Goal: Communication & Community: Participate in discussion

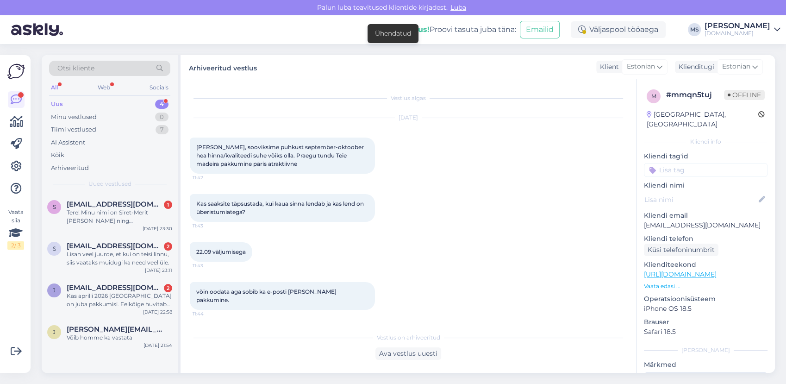
scroll to position [431, 0]
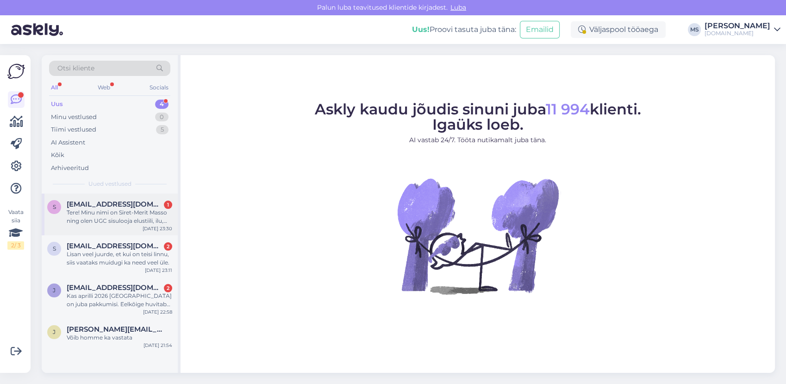
click at [137, 215] on div "Tere! Minu nimi on Siret-Merit Masso ning olen UGC sisulooja elustiili, ilu, mo…" at bounding box center [120, 216] width 106 height 17
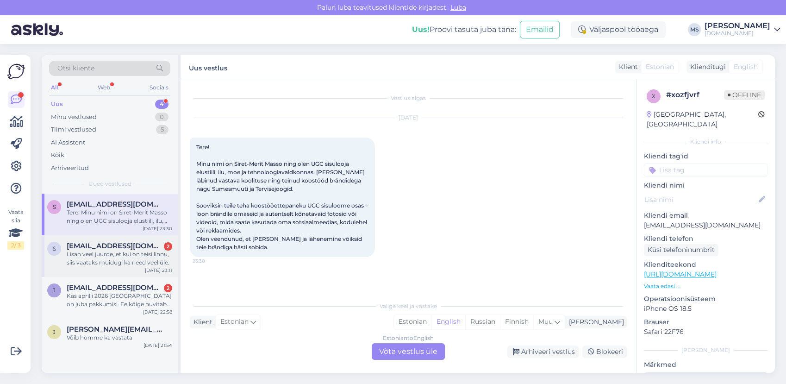
click at [90, 256] on div "Lisan veel juurde, et kui on teisi linnu, siis vaataks muidugi ka need veel üle." at bounding box center [120, 258] width 106 height 17
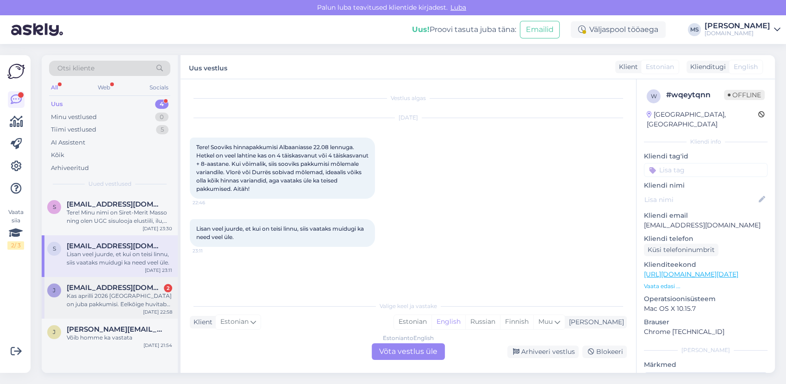
click at [125, 290] on span "[EMAIL_ADDRESS][DOMAIN_NAME]" at bounding box center [115, 287] width 96 height 8
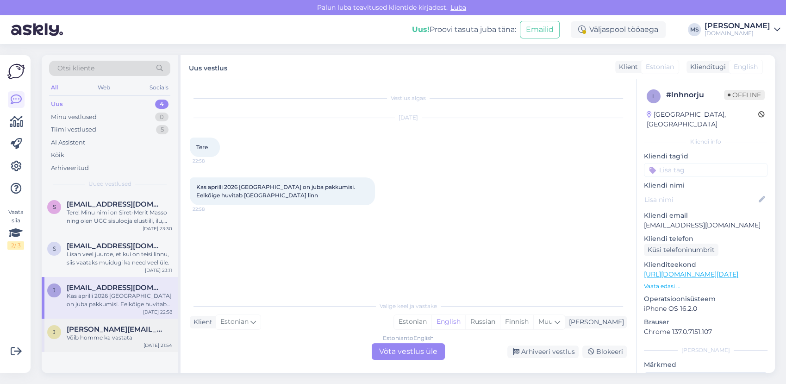
click at [122, 334] on div "Võib homme ka vastata" at bounding box center [120, 337] width 106 height 8
